Goal: Information Seeking & Learning: Learn about a topic

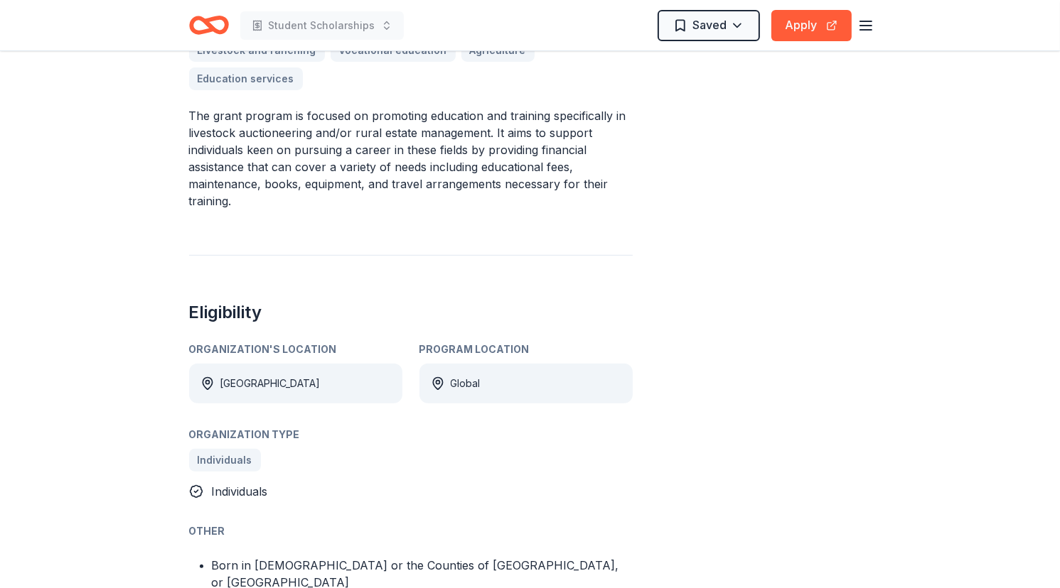
scroll to position [498, 0]
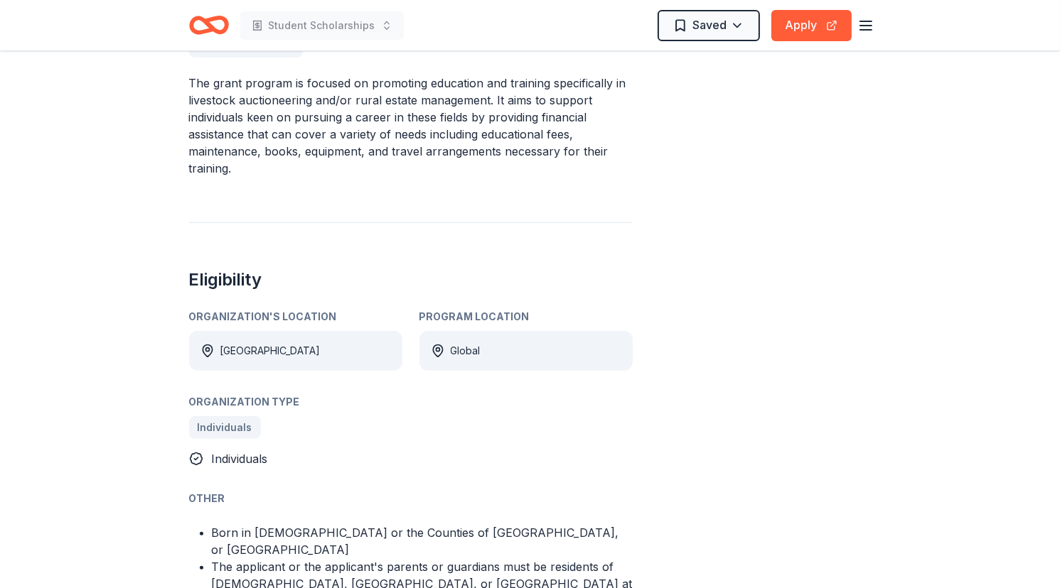
click at [318, 331] on div "[GEOGRAPHIC_DATA]" at bounding box center [295, 351] width 213 height 40
click at [296, 331] on div "[GEOGRAPHIC_DATA]" at bounding box center [295, 351] width 213 height 40
click at [204, 344] on icon at bounding box center [207, 351] width 14 height 14
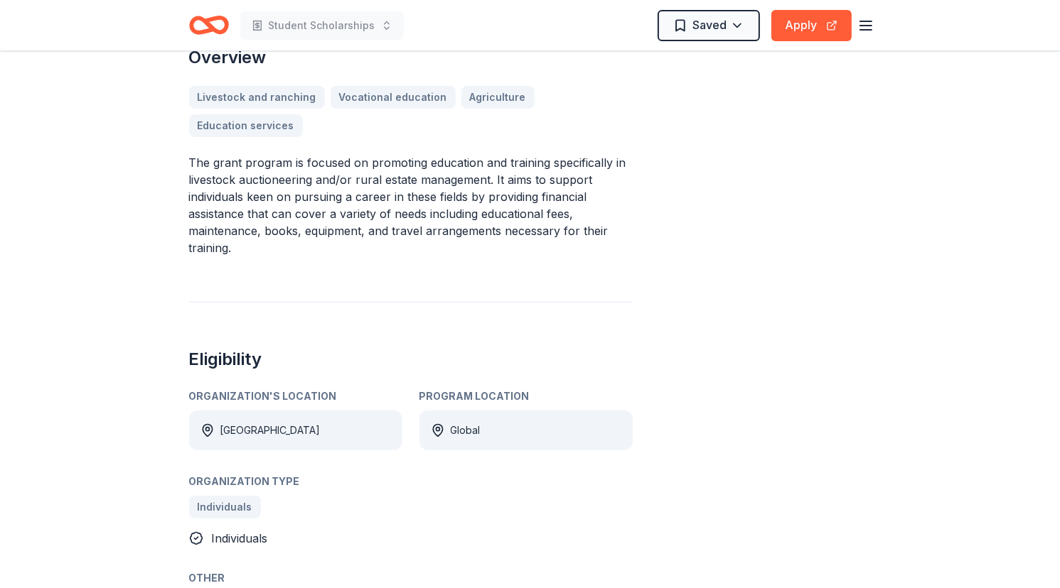
scroll to position [142, 0]
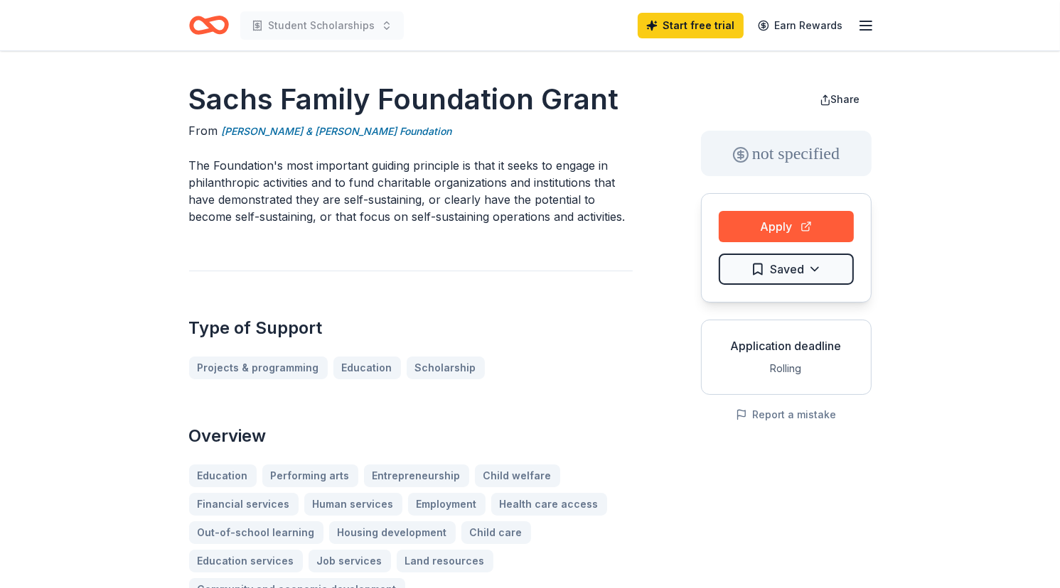
drag, startPoint x: 244, startPoint y: 134, endPoint x: 566, endPoint y: 118, distance: 321.6
click at [558, 128] on div "From Erich & Hannah Sachs Foundation" at bounding box center [411, 131] width 444 height 18
